Goal: Information Seeking & Learning: Learn about a topic

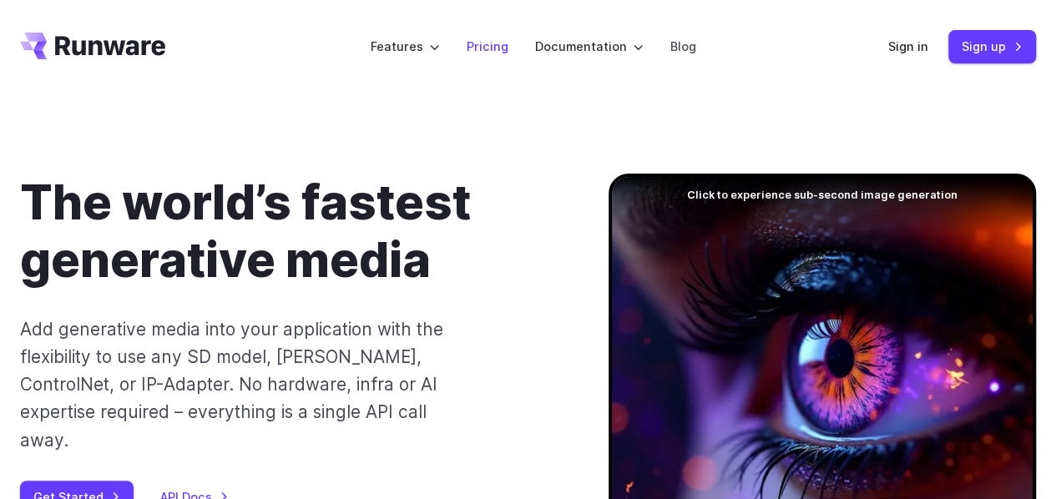
click at [487, 45] on link "Pricing" at bounding box center [488, 46] width 42 height 19
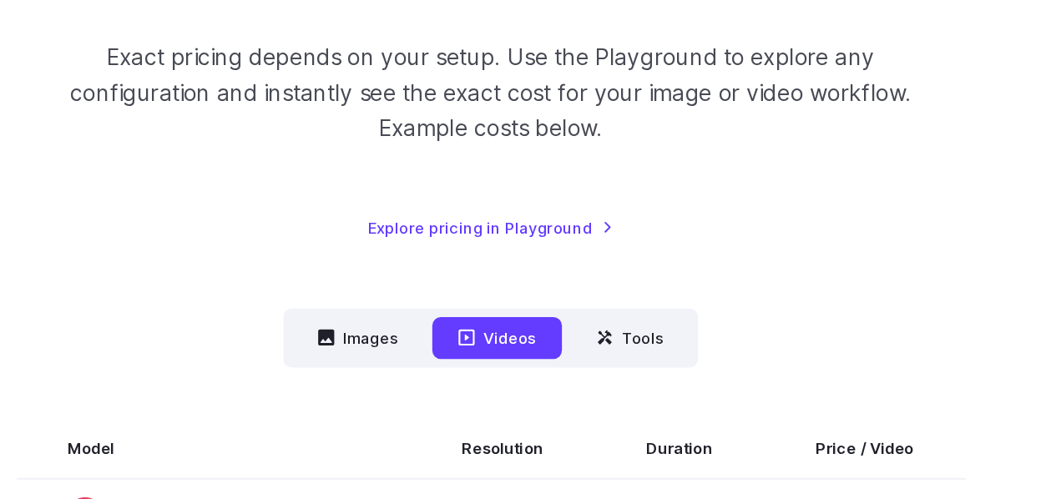
scroll to position [247, 0]
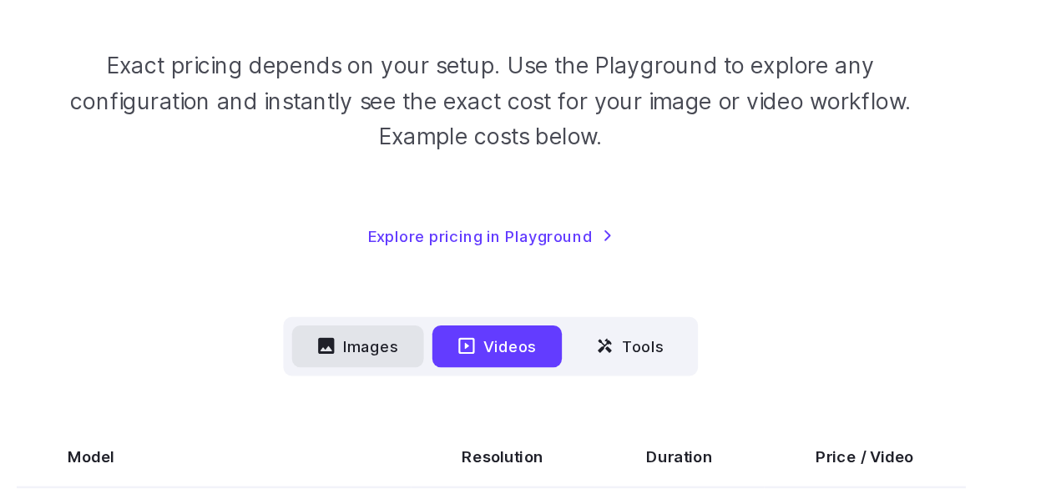
click at [426, 267] on button "Images" at bounding box center [424, 270] width 103 height 33
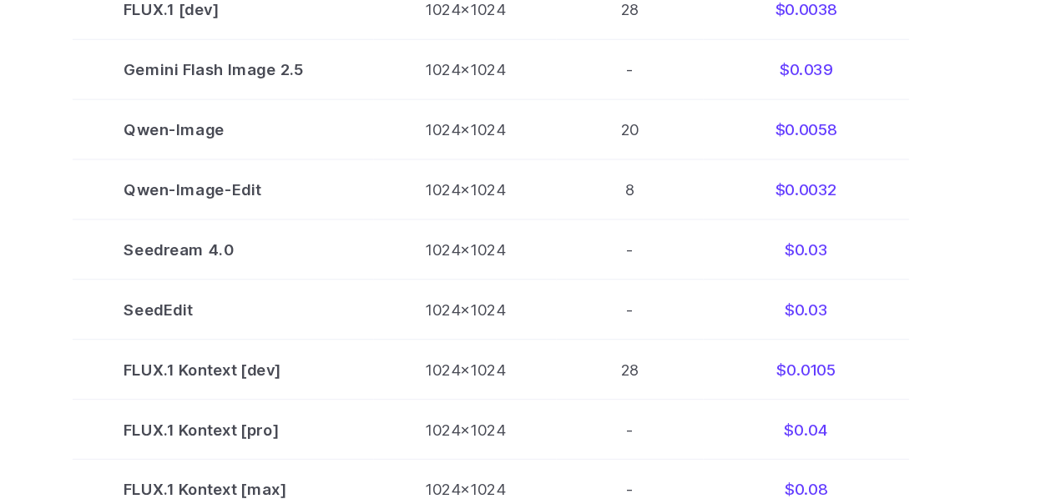
scroll to position [580, 0]
